Goal: Transaction & Acquisition: Purchase product/service

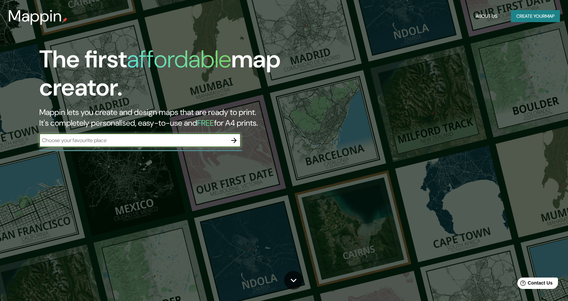
click at [160, 147] on div "​" at bounding box center [139, 140] width 201 height 13
type input "e"
type input "[GEOGRAPHIC_DATA] [GEOGRAPHIC_DATA]"
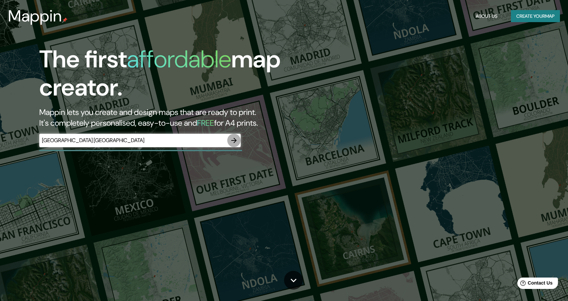
click at [231, 141] on icon "button" at bounding box center [233, 140] width 5 height 5
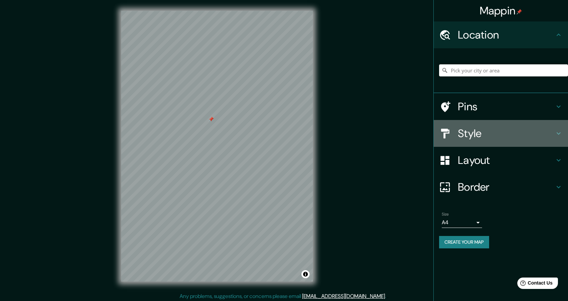
click at [499, 137] on h4 "Style" at bounding box center [506, 133] width 97 height 13
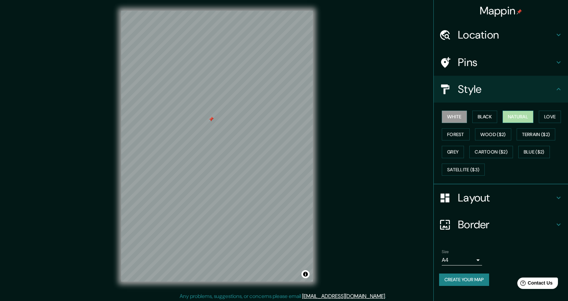
click at [517, 118] on button "Natural" at bounding box center [517, 117] width 31 height 12
click at [550, 116] on button "Love" at bounding box center [550, 117] width 22 height 12
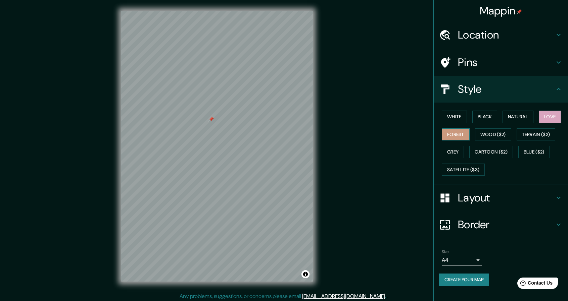
click at [457, 137] on button "Forest" at bounding box center [456, 135] width 28 height 12
click at [455, 150] on button "Grey" at bounding box center [453, 152] width 22 height 12
